Goal: Navigation & Orientation: Find specific page/section

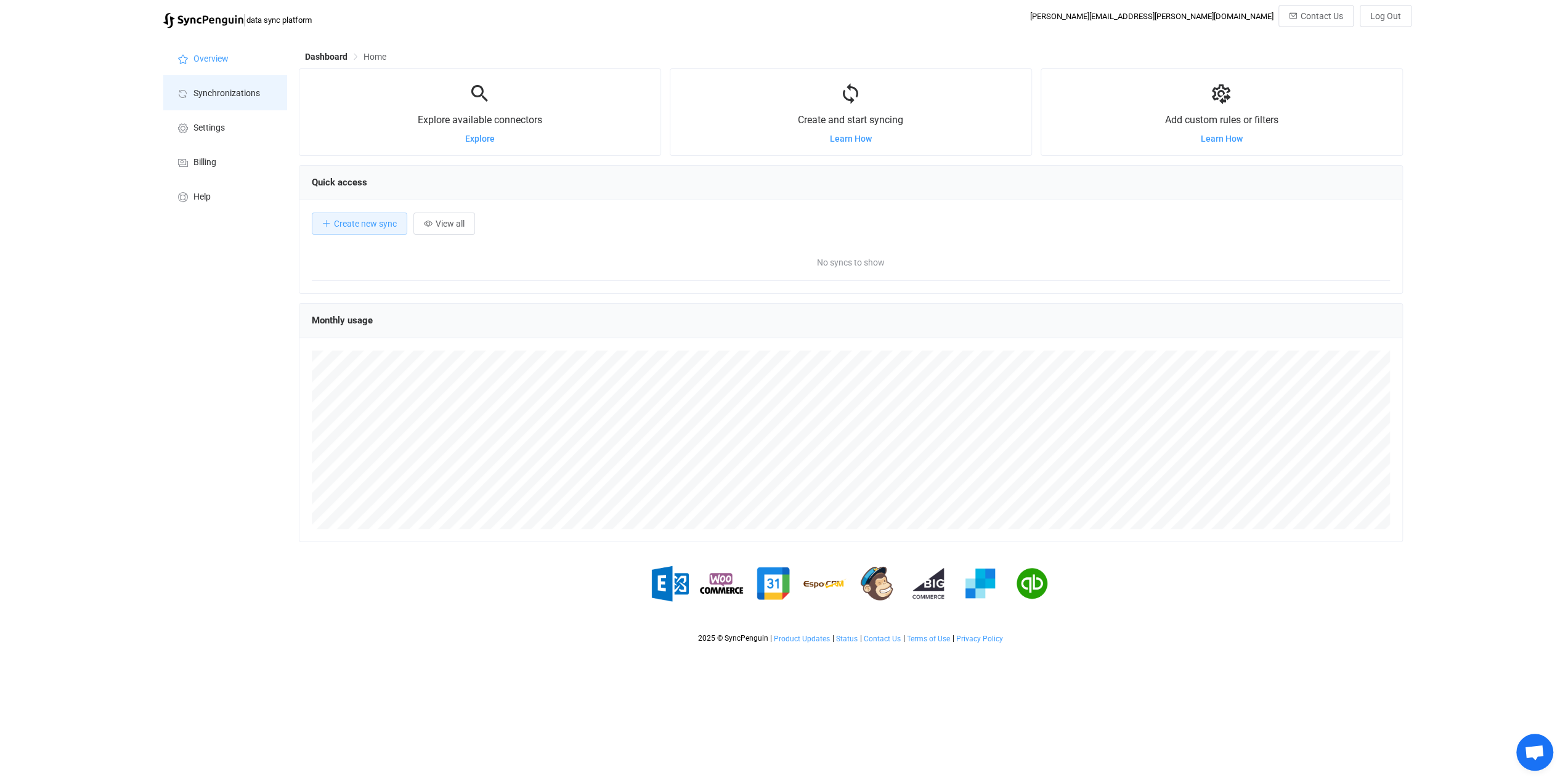
drag, startPoint x: 0, startPoint y: 0, endPoint x: 255, endPoint y: 94, distance: 271.8
click at [255, 94] on span "Synchronizations" at bounding box center [227, 93] width 67 height 10
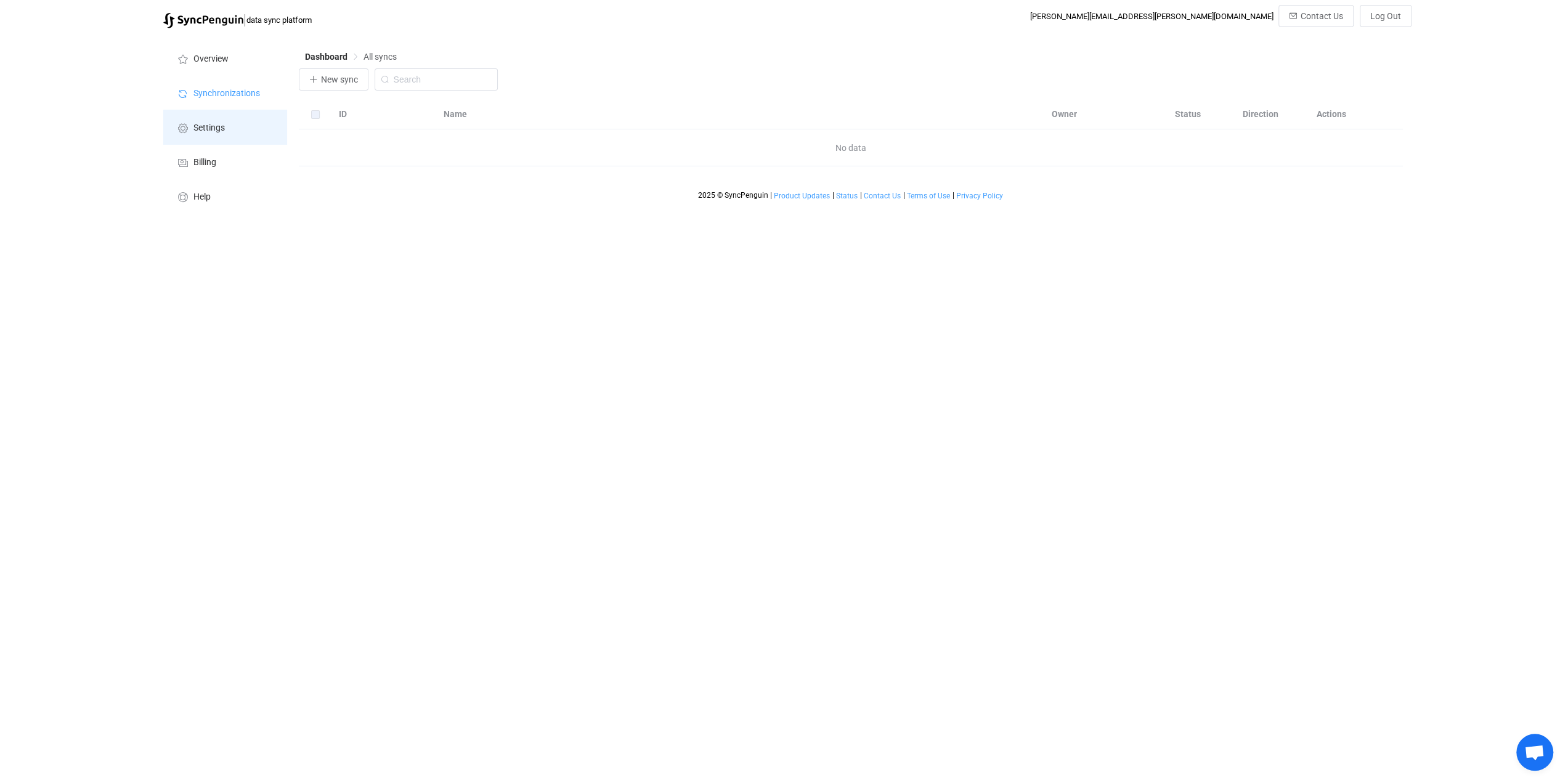
click at [196, 127] on span "Settings" at bounding box center [209, 128] width 31 height 10
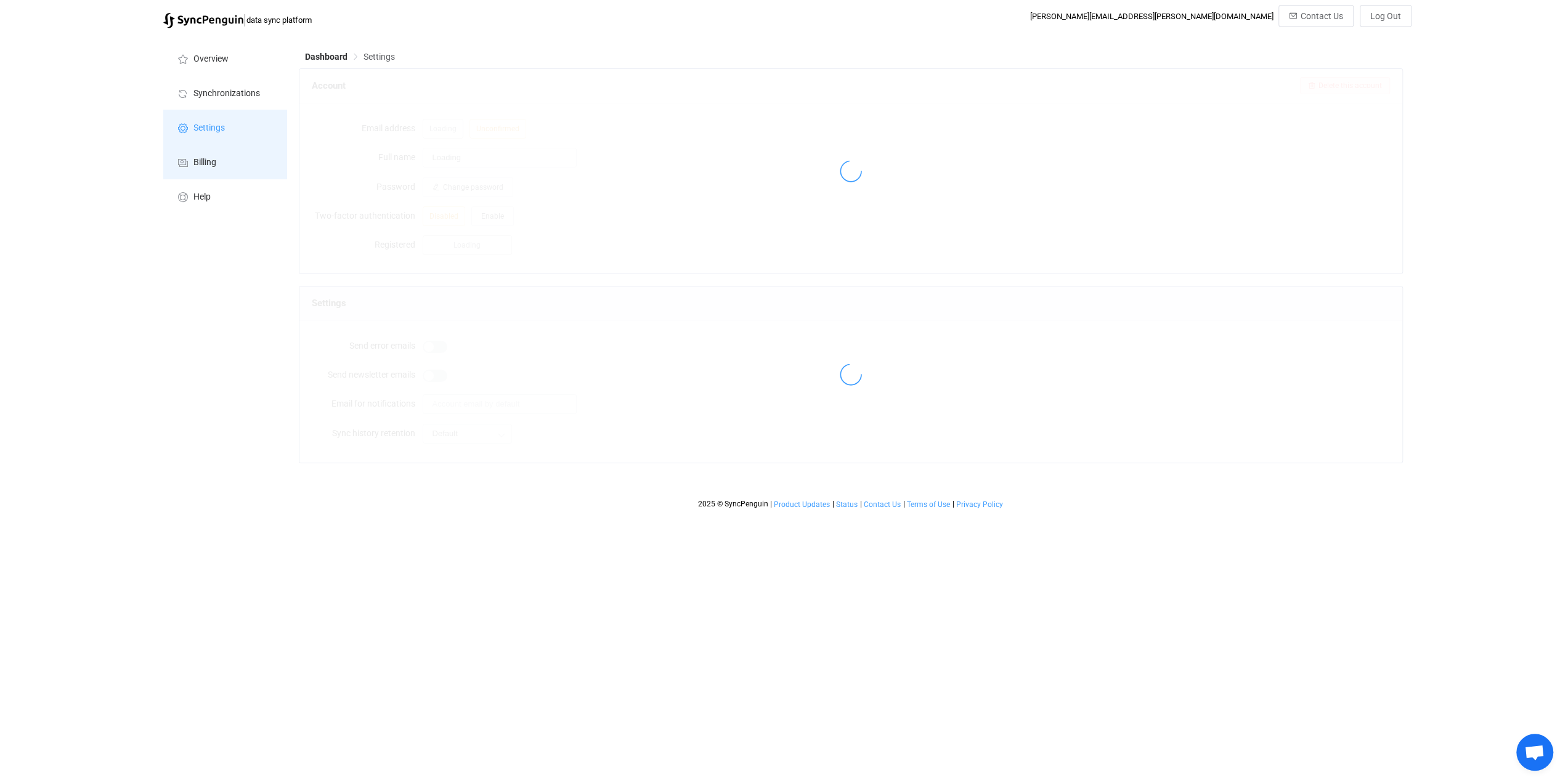
type input "[PERSON_NAME]"
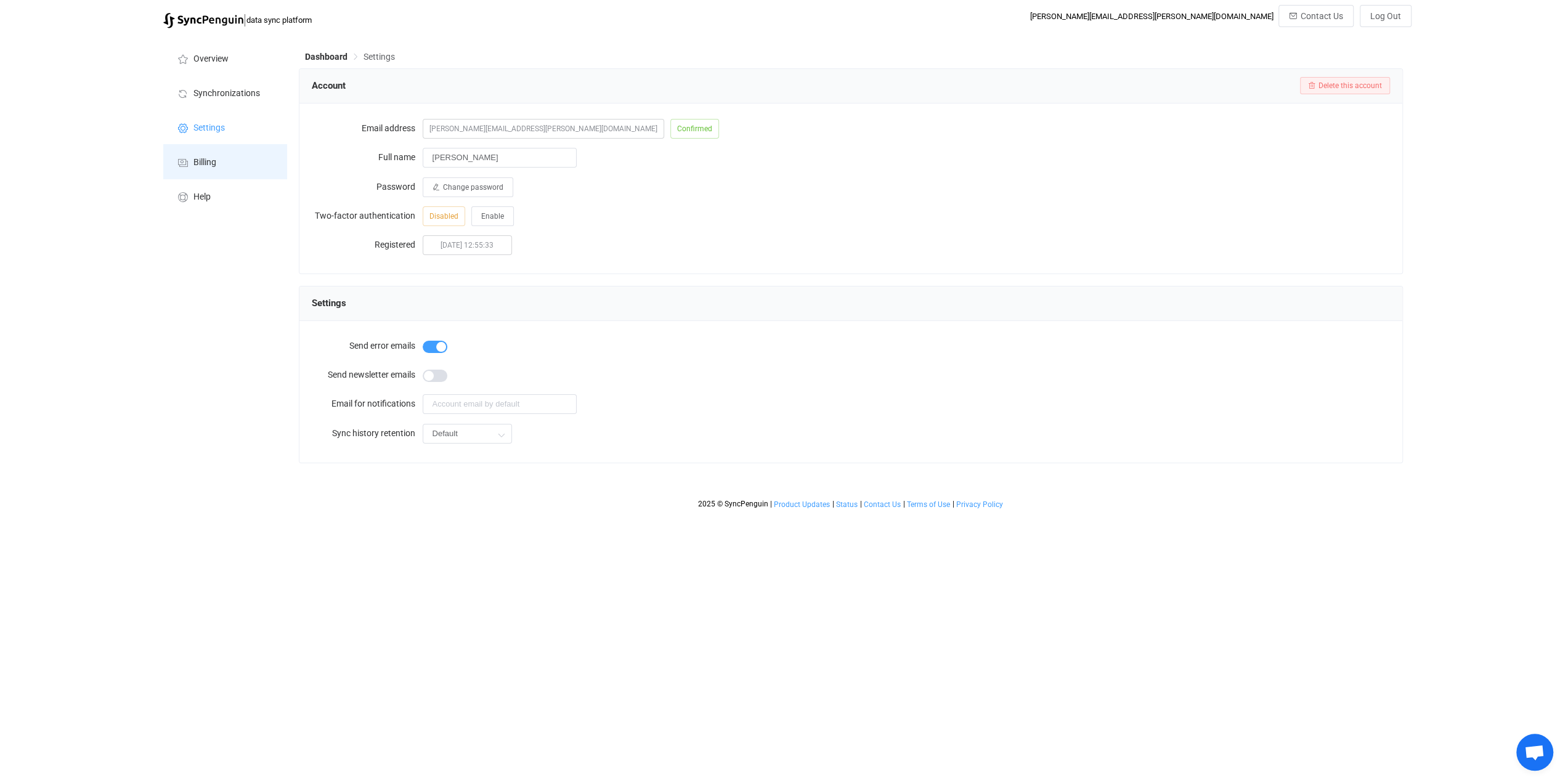
click at [197, 158] on span "Billing" at bounding box center [205, 162] width 23 height 10
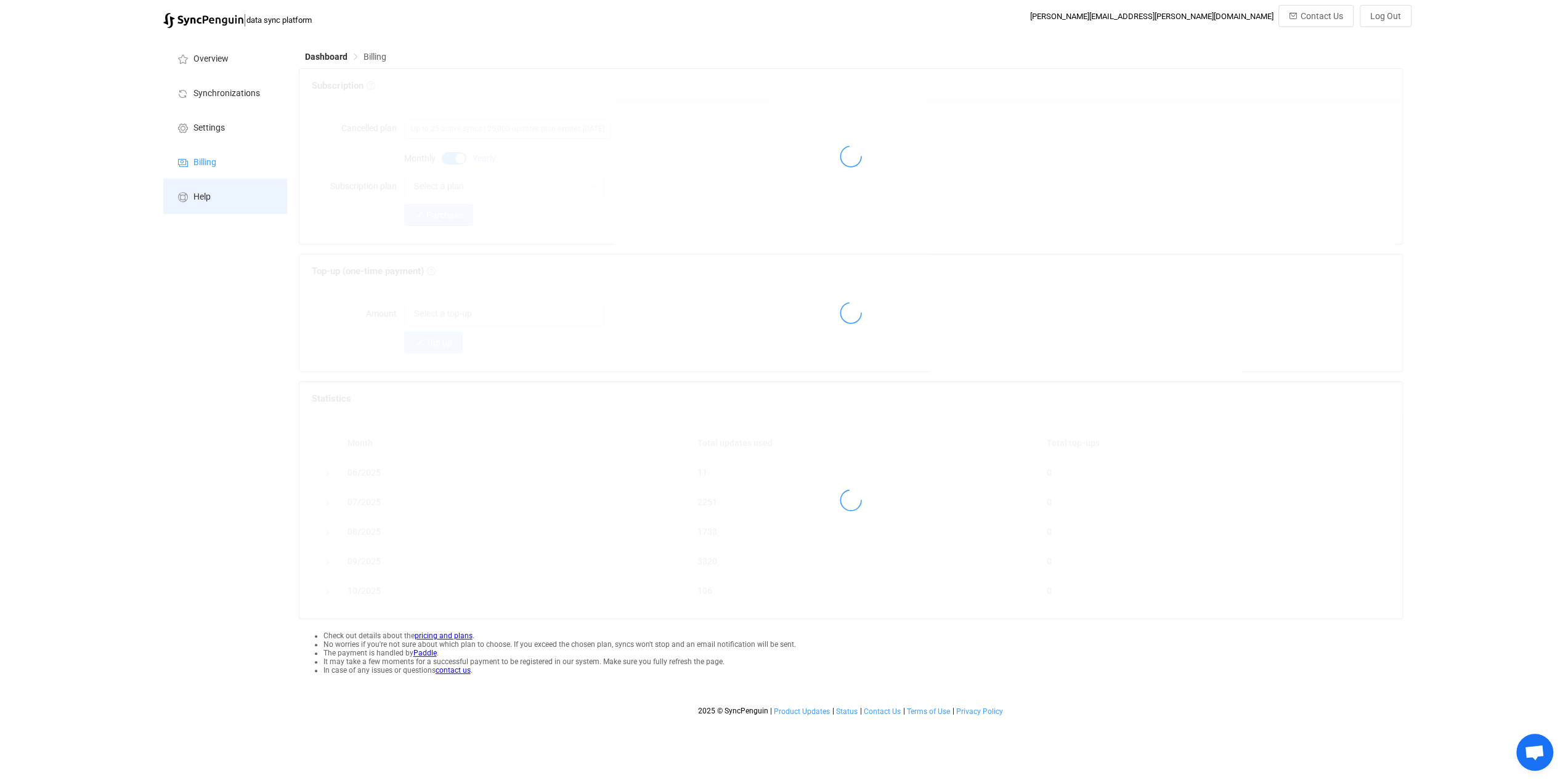
click at [197, 192] on span "Help" at bounding box center [202, 197] width 17 height 10
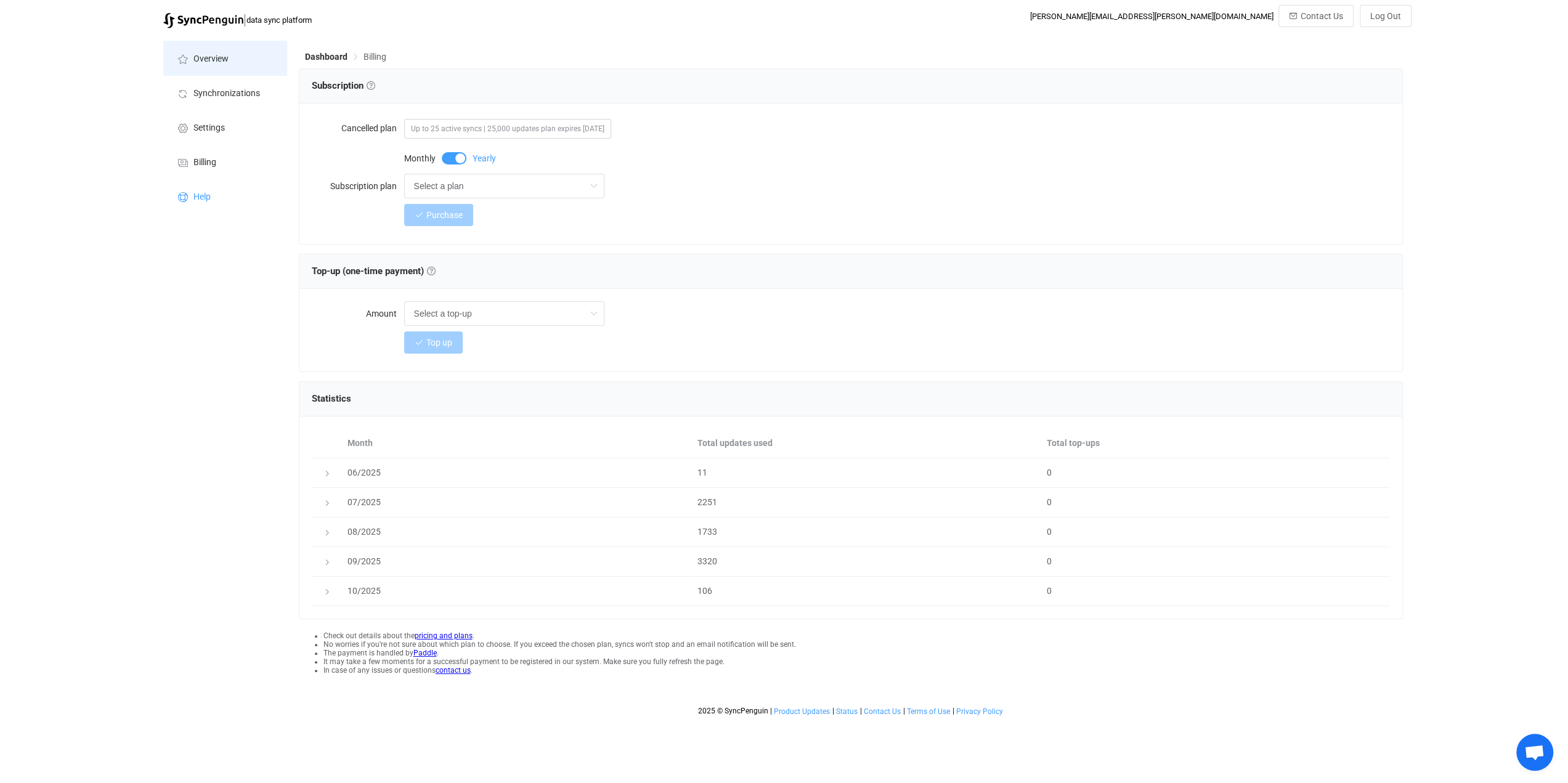
click at [200, 62] on span "Overview" at bounding box center [211, 59] width 35 height 10
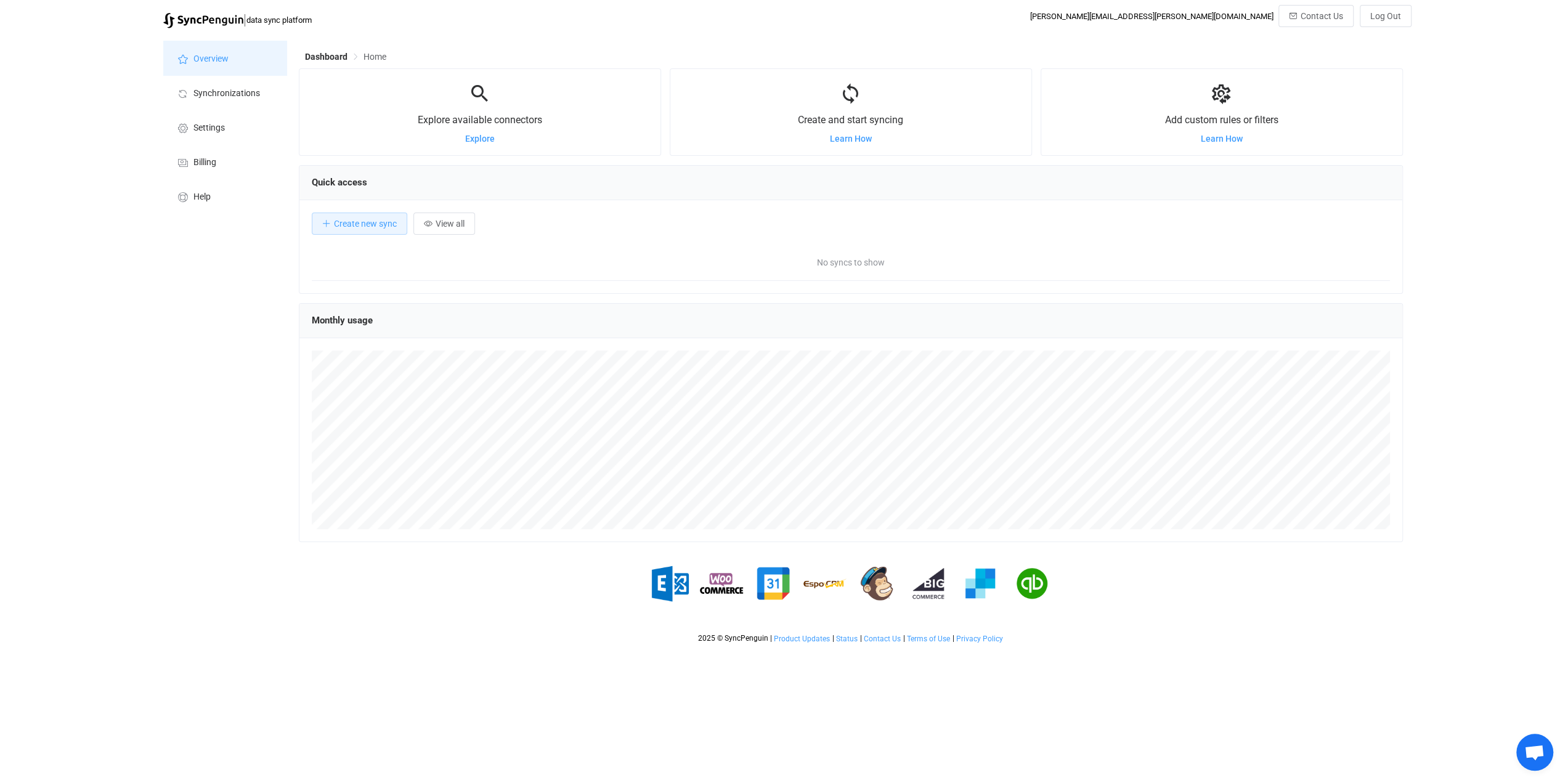
scroll to position [239, 1104]
click at [1379, 17] on span "Log Out" at bounding box center [1386, 15] width 31 height 10
